Goal: Find specific page/section: Find specific page/section

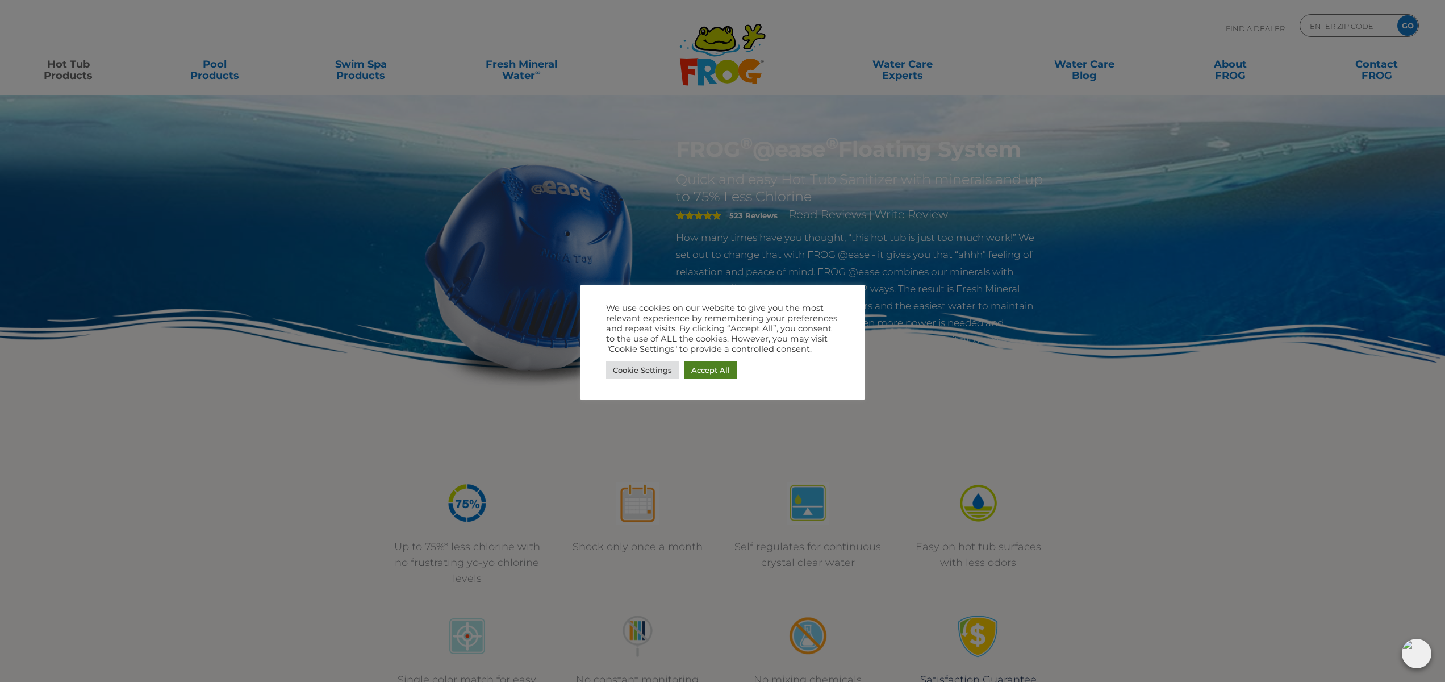
click at [709, 368] on link "Accept All" at bounding box center [710, 370] width 52 height 18
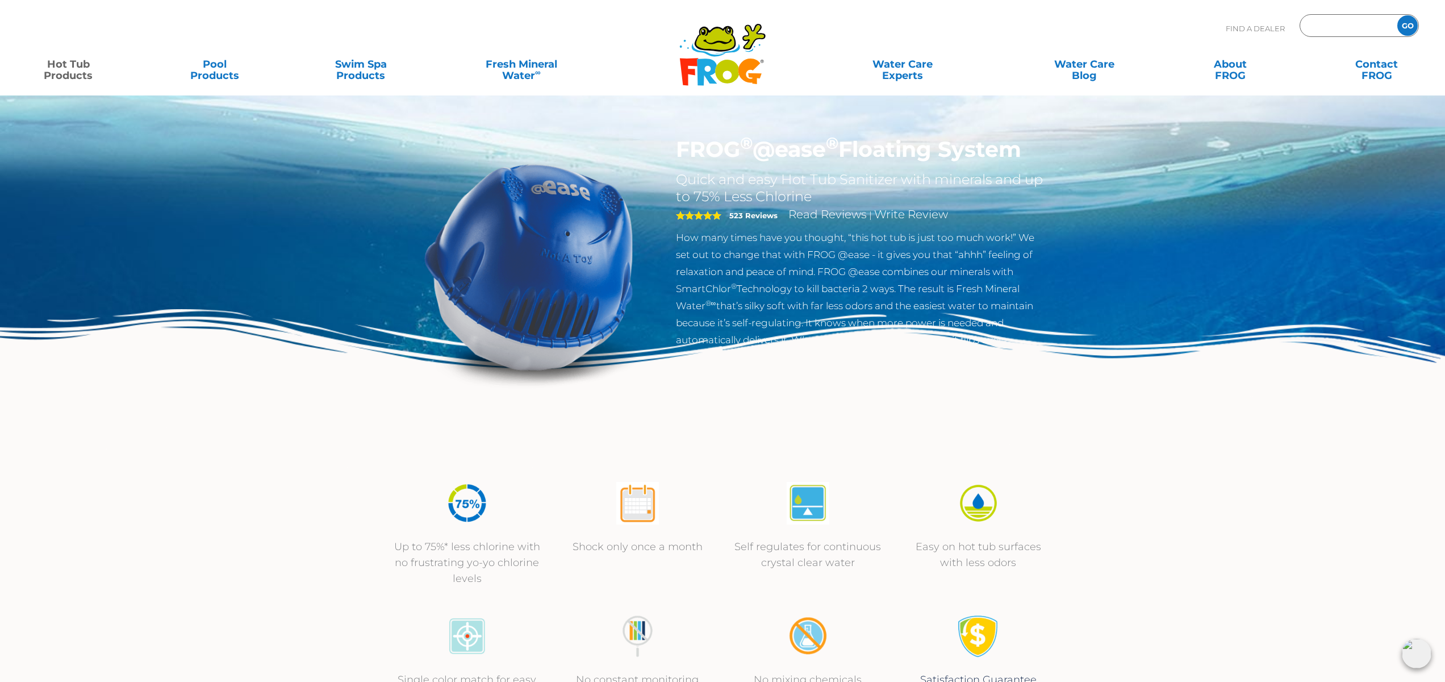
click at [1342, 27] on input "Zip Code Form" at bounding box center [1347, 26] width 77 height 16
type input "02184"
click at [1406, 27] on input "GO" at bounding box center [1407, 25] width 20 height 20
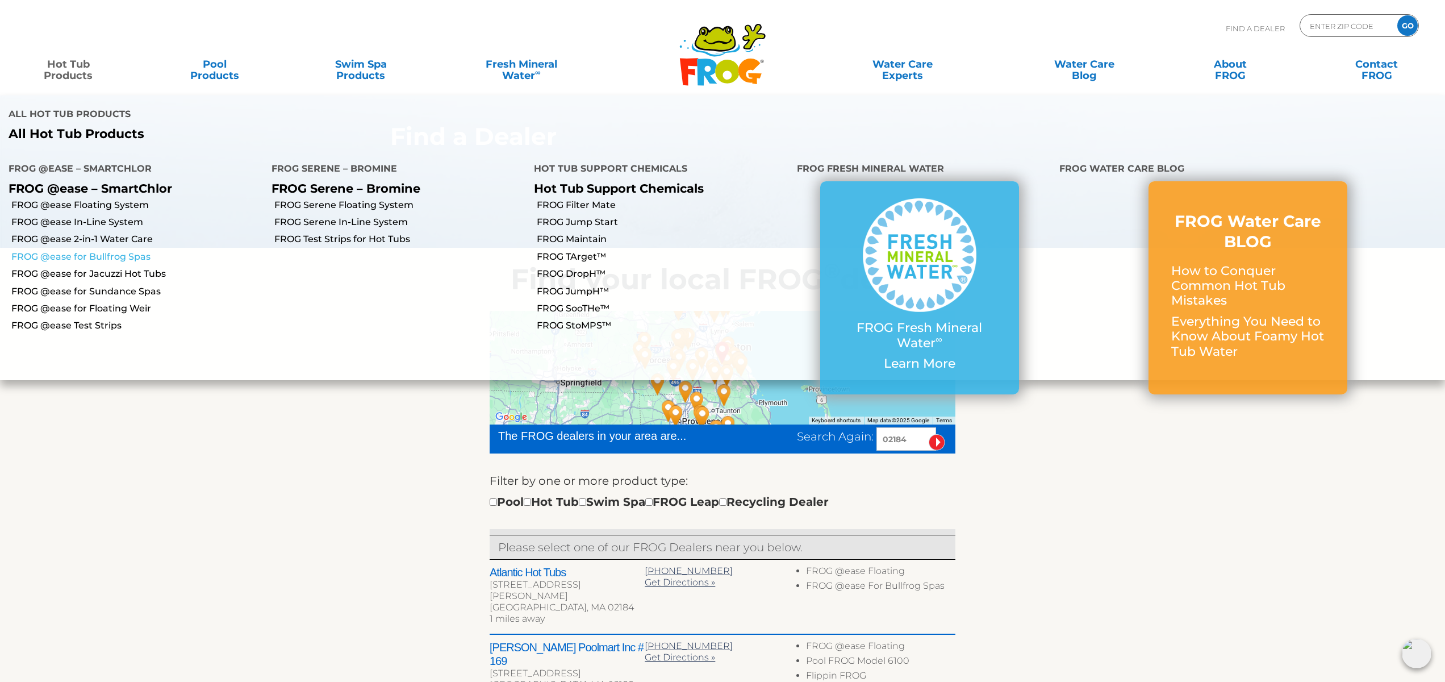
click at [99, 250] on link "FROG @ease for Bullfrog Spas" at bounding box center [137, 256] width 252 height 12
